Goal: Task Accomplishment & Management: Manage account settings

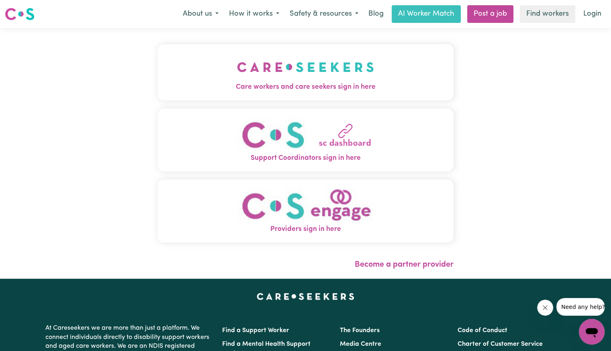
drag, startPoint x: 240, startPoint y: 65, endPoint x: 254, endPoint y: 92, distance: 30.0
click at [240, 65] on img "Care workers and care seekers sign in here" at bounding box center [305, 67] width 137 height 30
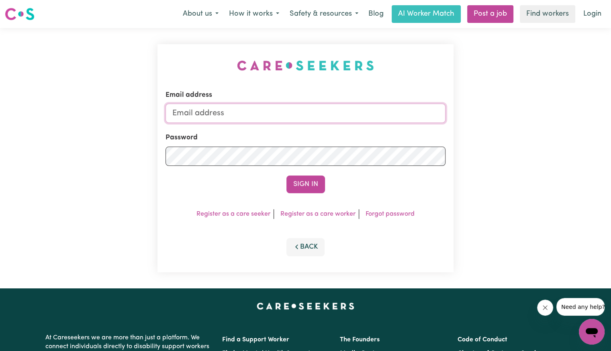
click at [292, 112] on input "Email address" at bounding box center [305, 113] width 280 height 19
type input "[EMAIL_ADDRESS][DOMAIN_NAME]"
click at [286, 175] on button "Sign In" at bounding box center [305, 184] width 39 height 18
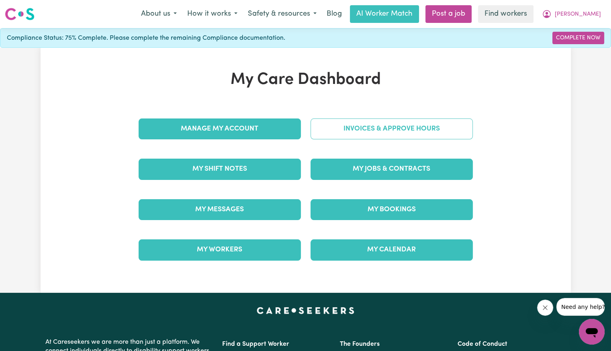
click at [436, 136] on link "Invoices & Approve Hours" at bounding box center [391, 128] width 162 height 21
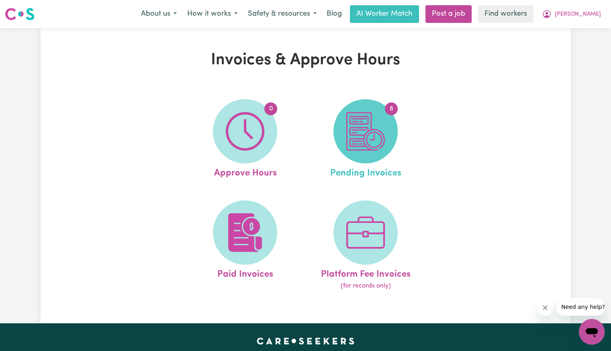
click at [370, 134] on img at bounding box center [365, 131] width 39 height 39
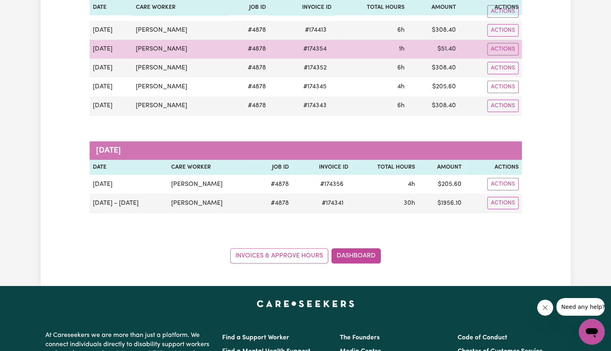
scroll to position [161, 0]
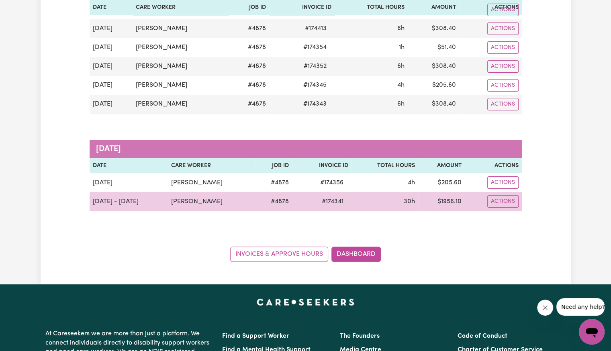
click at [332, 198] on span "# 174341" at bounding box center [332, 202] width 31 height 10
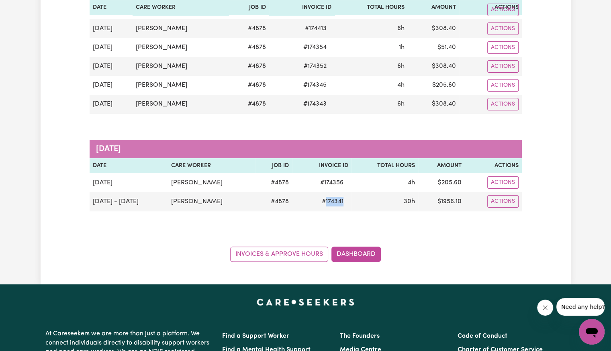
copy span "174341"
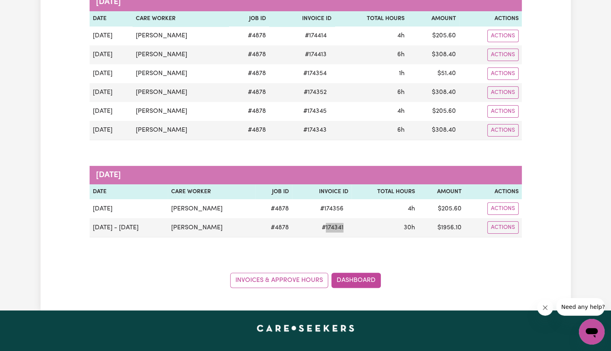
scroll to position [120, 0]
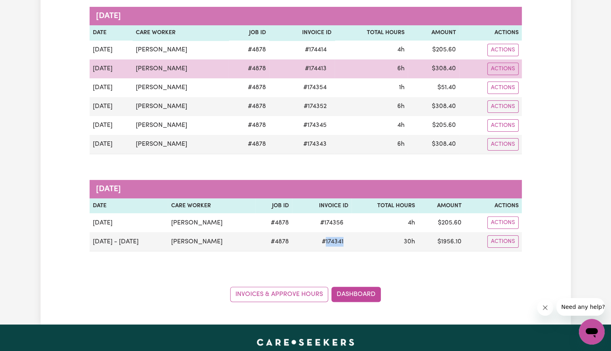
click at [324, 68] on span "# 174413" at bounding box center [315, 69] width 31 height 10
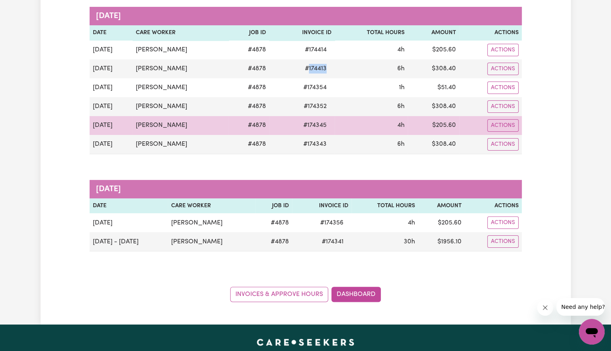
copy span "174413"
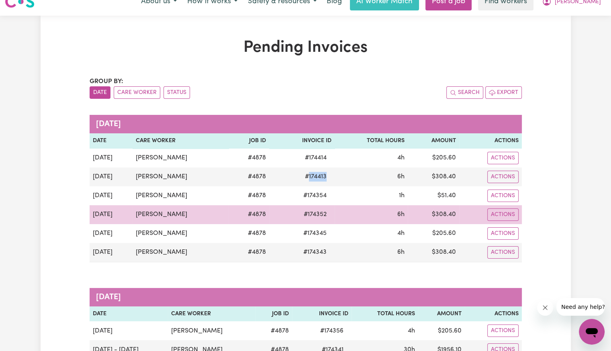
scroll to position [0, 0]
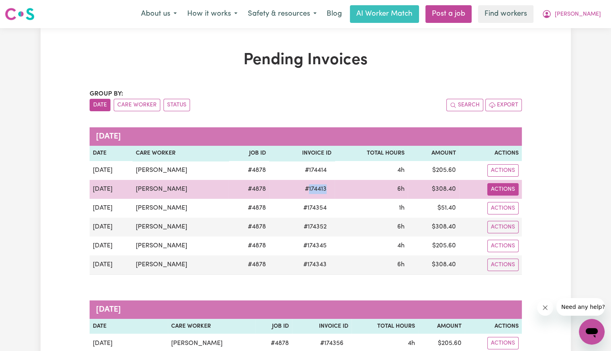
click at [494, 189] on button "Actions" at bounding box center [502, 189] width 31 height 12
click at [317, 189] on span "# 174413" at bounding box center [315, 189] width 31 height 10
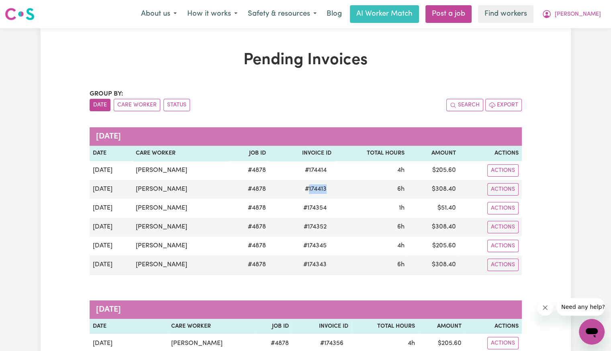
copy span "174413"
click at [594, 14] on span "[PERSON_NAME]" at bounding box center [577, 14] width 46 height 9
click at [585, 44] on link "Logout" at bounding box center [573, 46] width 63 height 15
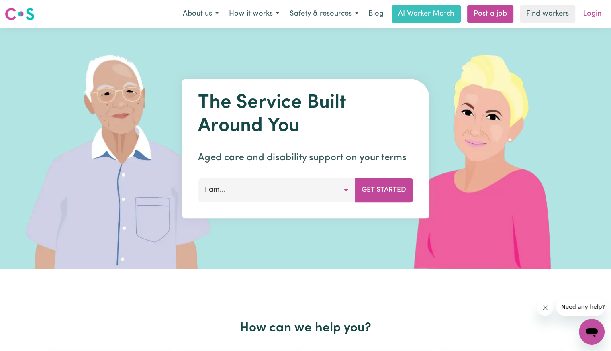
click at [592, 20] on link "Login" at bounding box center [592, 14] width 28 height 18
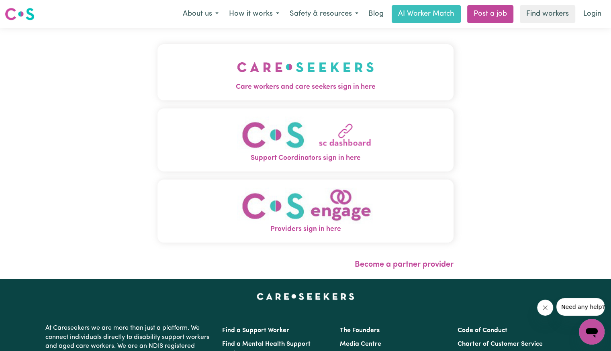
click at [237, 55] on img "Care workers and care seekers sign in here" at bounding box center [305, 67] width 137 height 30
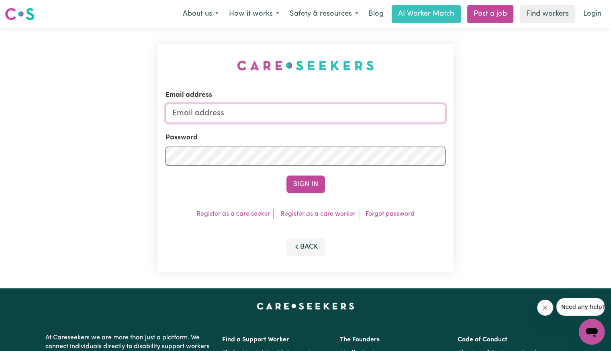
click at [249, 105] on input "Email address" at bounding box center [305, 113] width 280 height 19
type input "[EMAIL_ADDRESS][DOMAIN_NAME]"
click at [286, 175] on button "Sign In" at bounding box center [305, 184] width 39 height 18
